Goal: Information Seeking & Learning: Learn about a topic

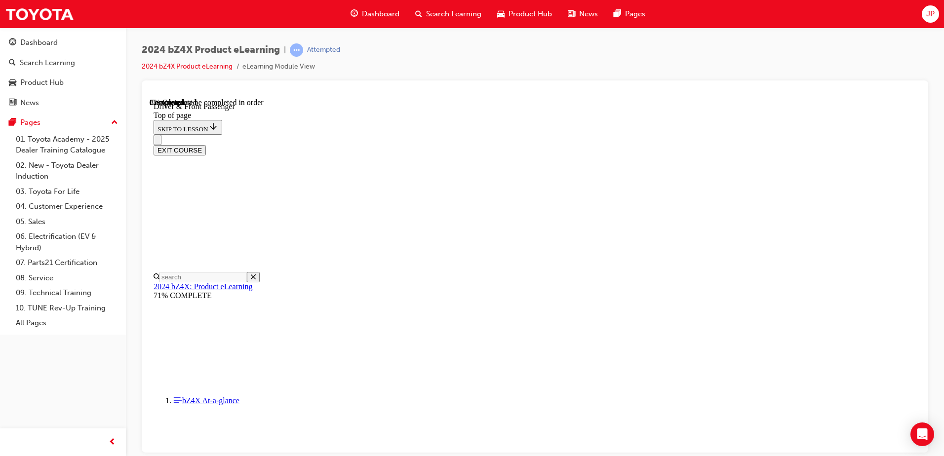
scroll to position [327, 0]
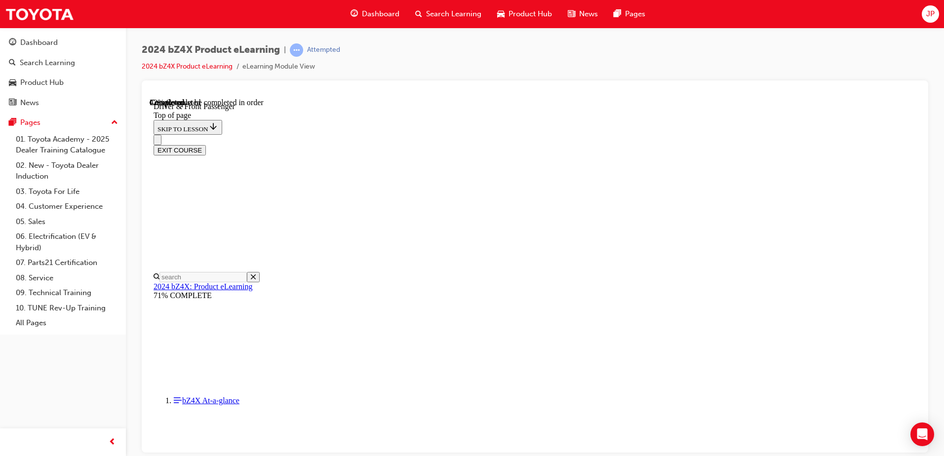
scroll to position [1321, 0]
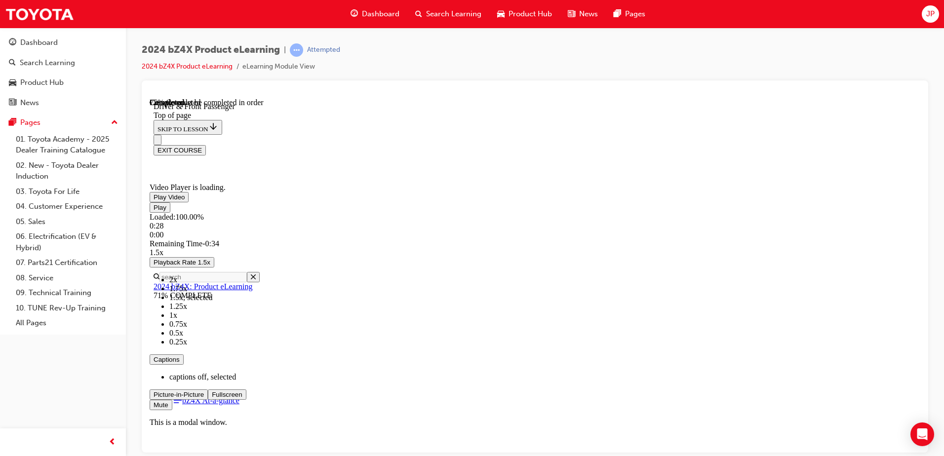
scroll to position [2260, 0]
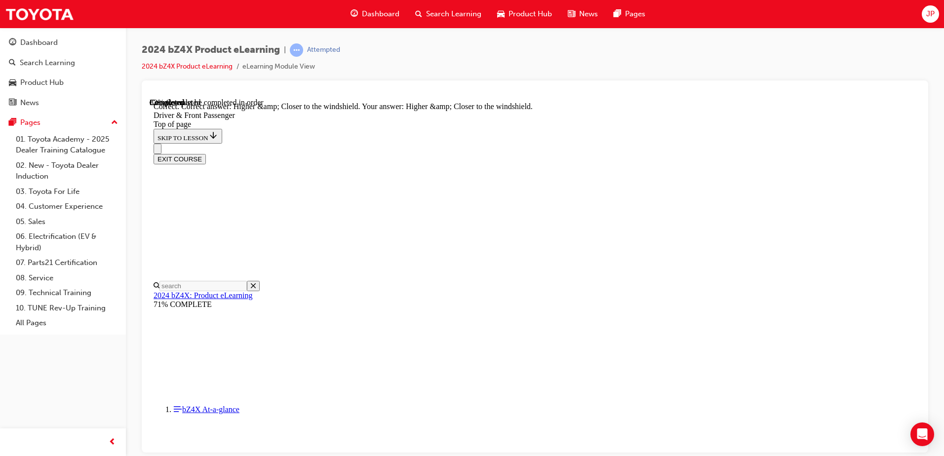
scroll to position [203, 0]
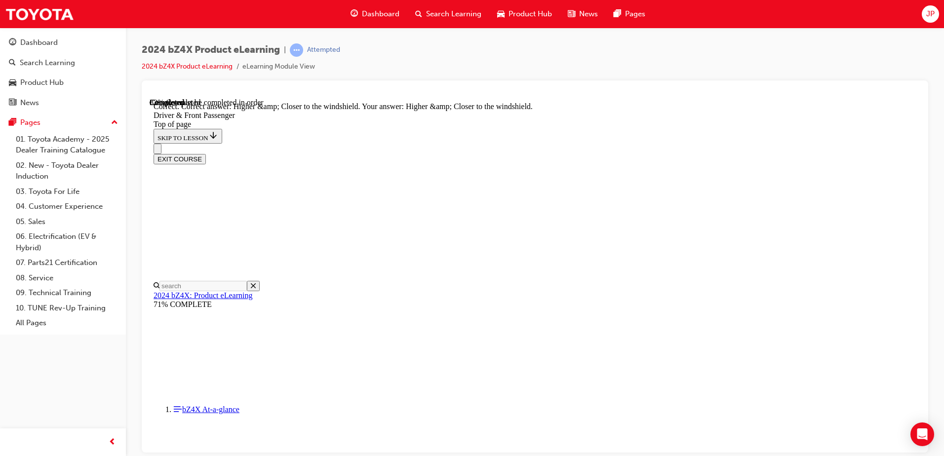
scroll to position [30, 0]
click at [944, 138] on html "Your version of Internet Explorer is outdated and not supported. Please upgrade…" at bounding box center [472, 228] width 944 height 456
